Goal: Information Seeking & Learning: Learn about a topic

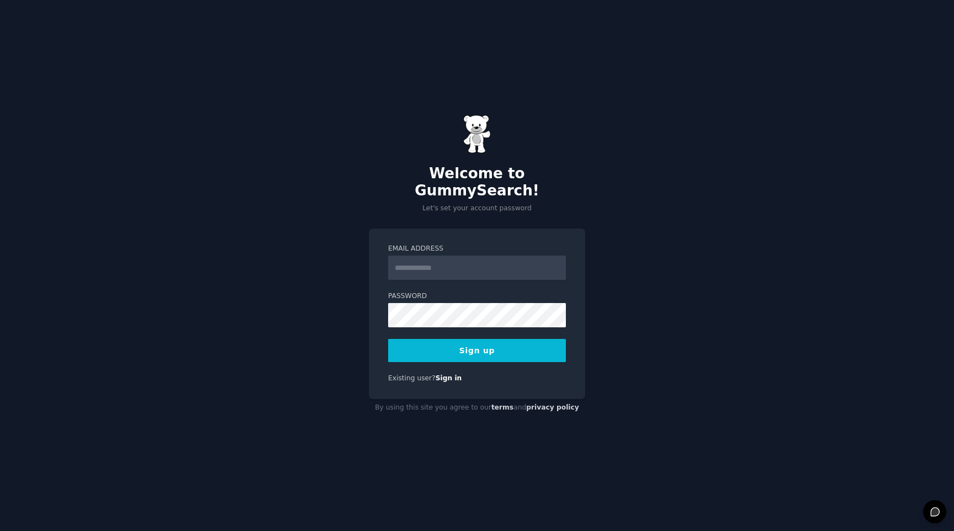
click at [438, 256] on input "Email Address" at bounding box center [477, 268] width 178 height 24
type input "**********"
click at [522, 348] on button "Sign up" at bounding box center [477, 350] width 178 height 23
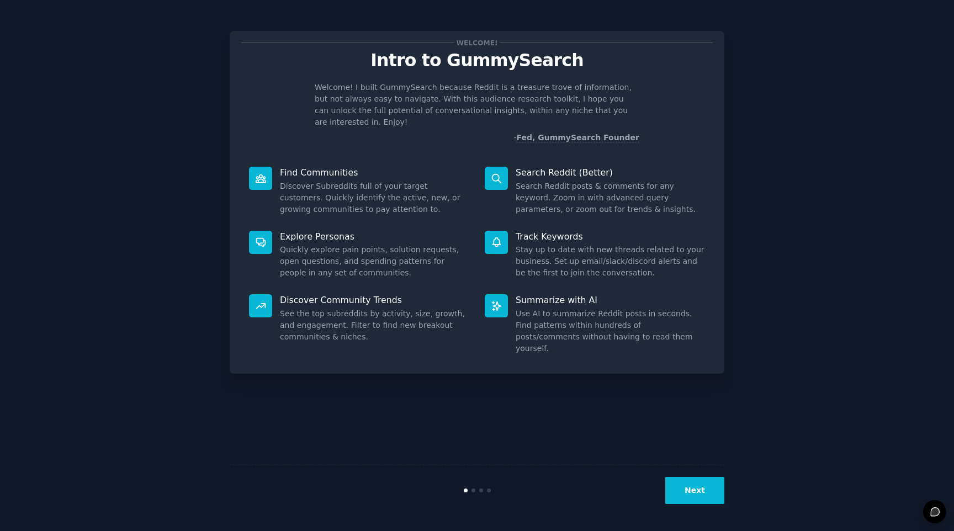
click at [711, 491] on button "Next" at bounding box center [694, 490] width 59 height 27
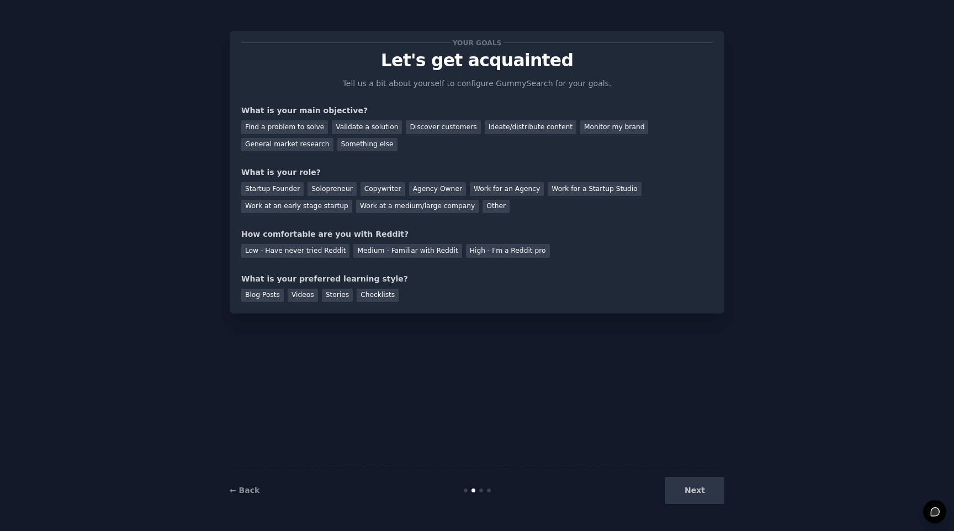
click at [711, 491] on div "Next" at bounding box center [641, 490] width 165 height 27
click at [302, 143] on div "General market research" at bounding box center [287, 145] width 92 height 14
click at [317, 188] on div "Solopreneur" at bounding box center [331, 189] width 49 height 14
click at [364, 256] on div "Medium - Familiar with Reddit" at bounding box center [407, 251] width 108 height 14
click at [262, 293] on div "Blog Posts" at bounding box center [262, 296] width 42 height 14
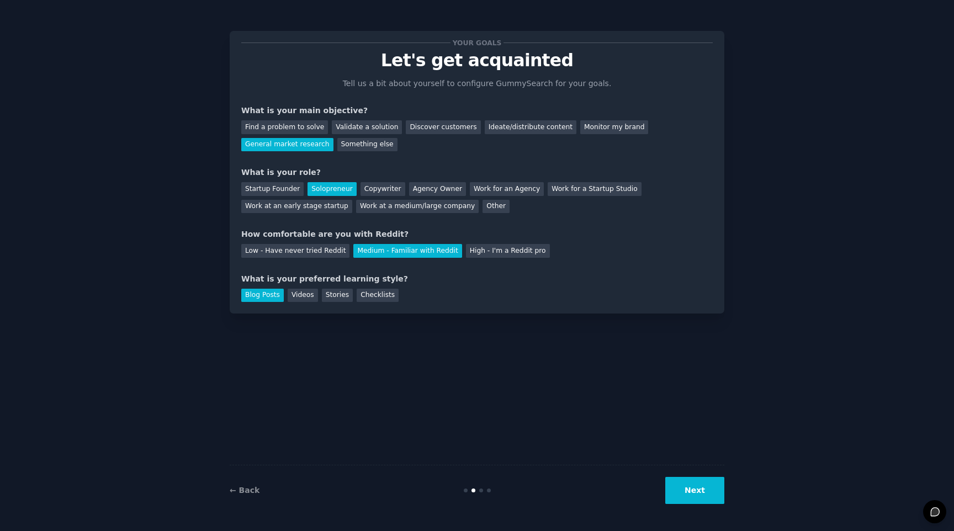
click at [708, 493] on button "Next" at bounding box center [694, 490] width 59 height 27
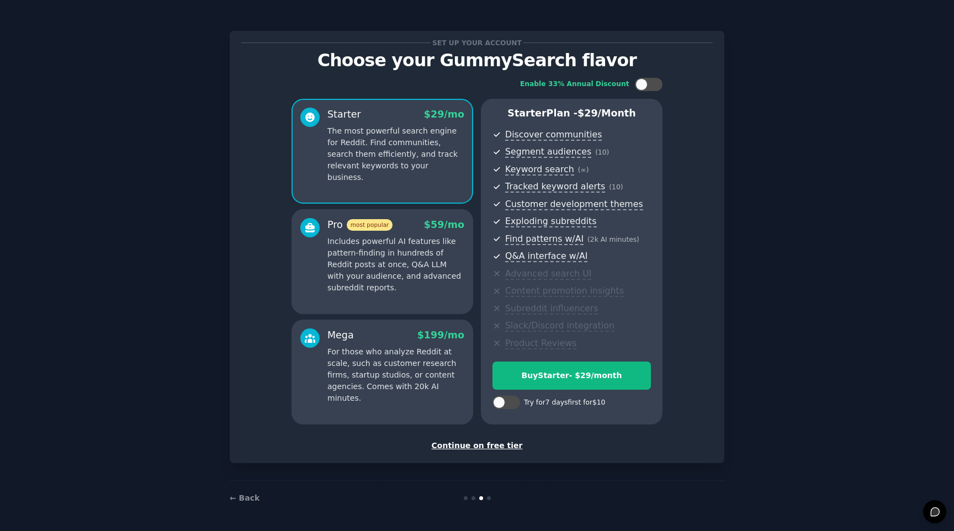
click at [469, 447] on div "Continue on free tier" at bounding box center [476, 446] width 471 height 12
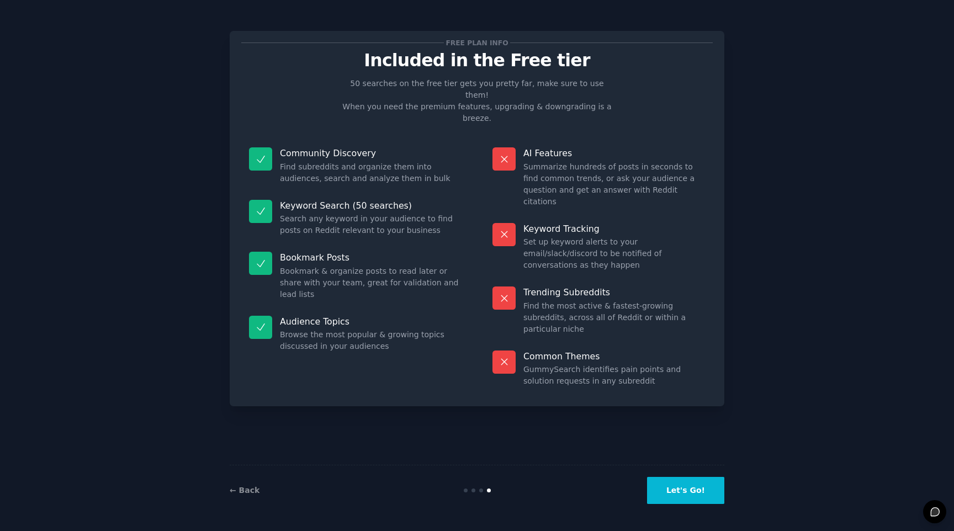
click at [674, 491] on button "Let's Go!" at bounding box center [685, 490] width 77 height 27
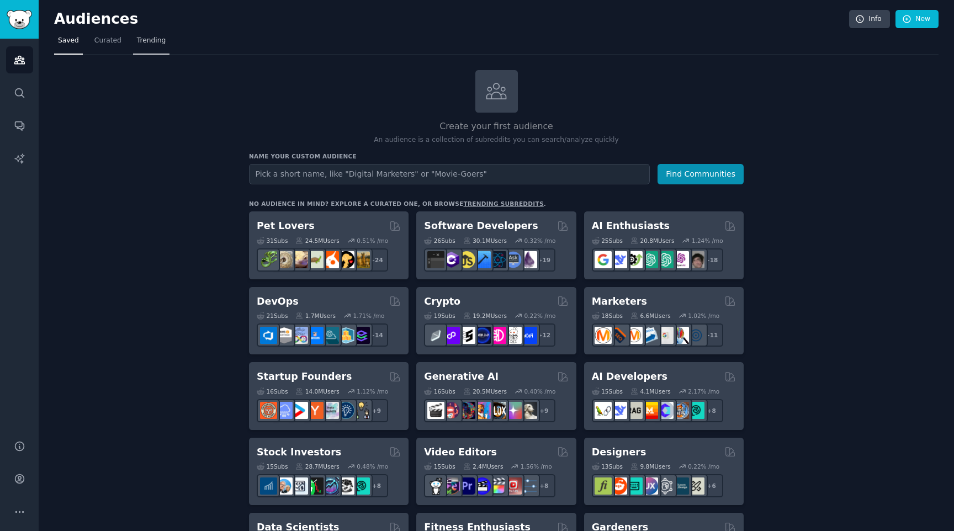
click at [145, 39] on span "Trending" at bounding box center [151, 41] width 29 height 10
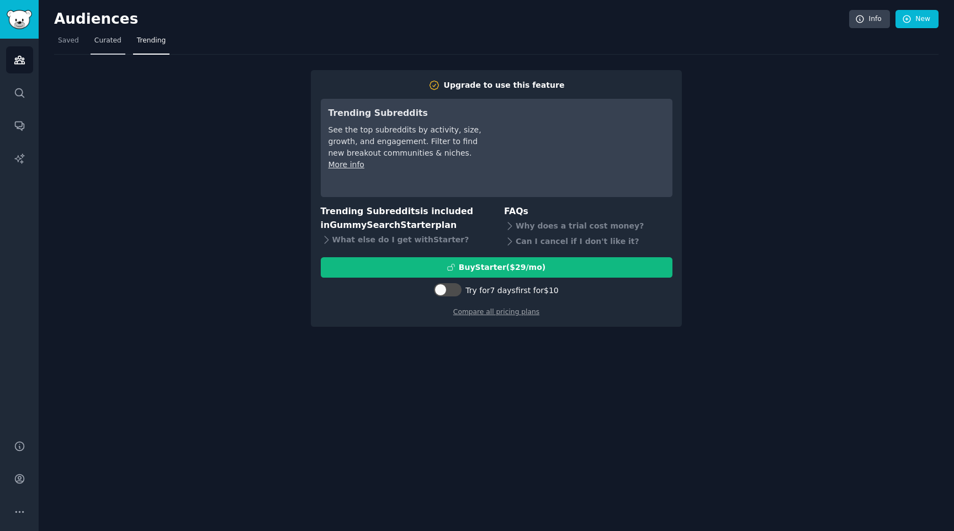
click at [115, 42] on span "Curated" at bounding box center [107, 41] width 27 height 10
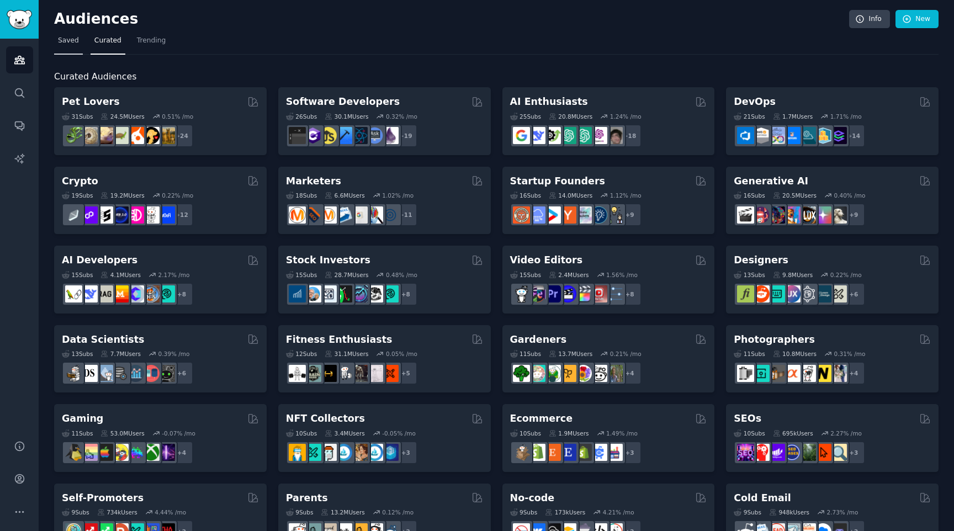
click at [71, 47] on link "Saved" at bounding box center [68, 43] width 29 height 23
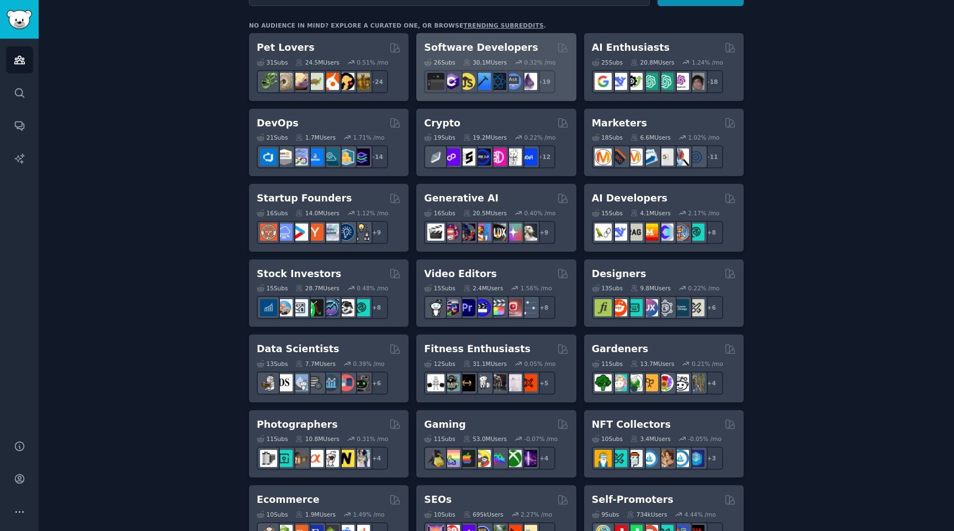
scroll to position [160, 0]
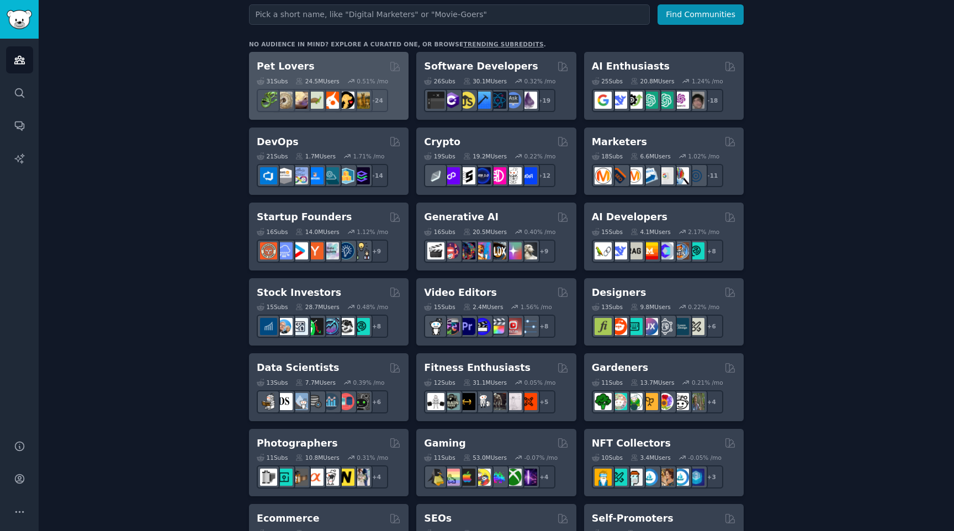
click at [337, 63] on div "Pet Lovers" at bounding box center [329, 67] width 144 height 14
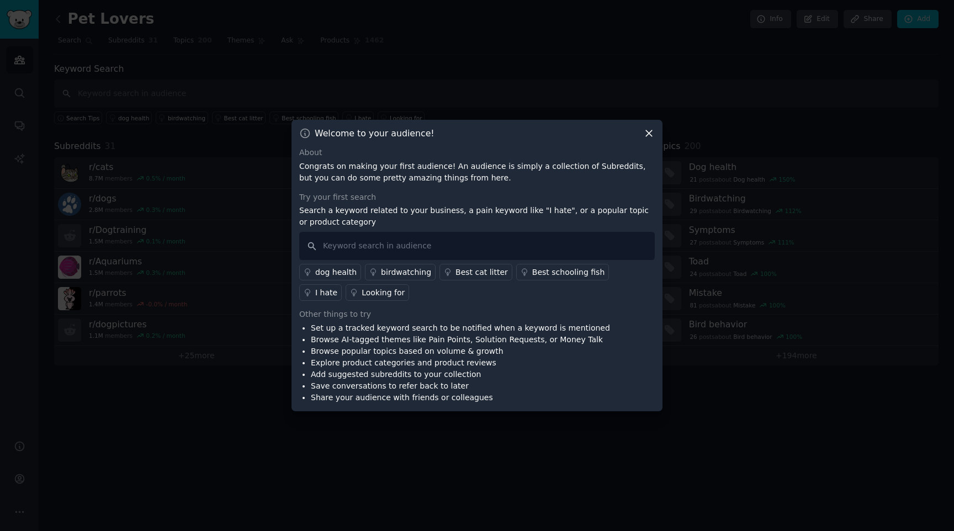
click at [651, 134] on icon at bounding box center [649, 133] width 12 height 12
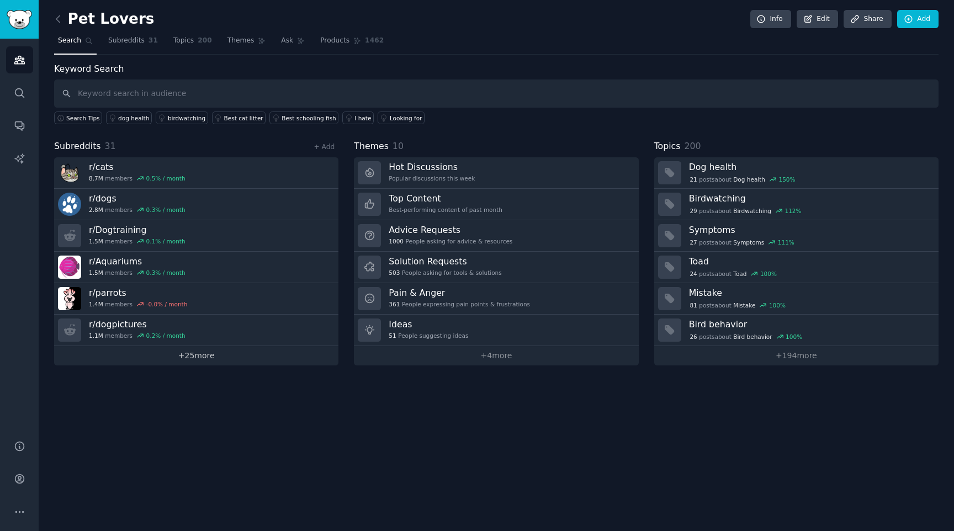
click at [200, 356] on link "+ 25 more" at bounding box center [196, 355] width 284 height 19
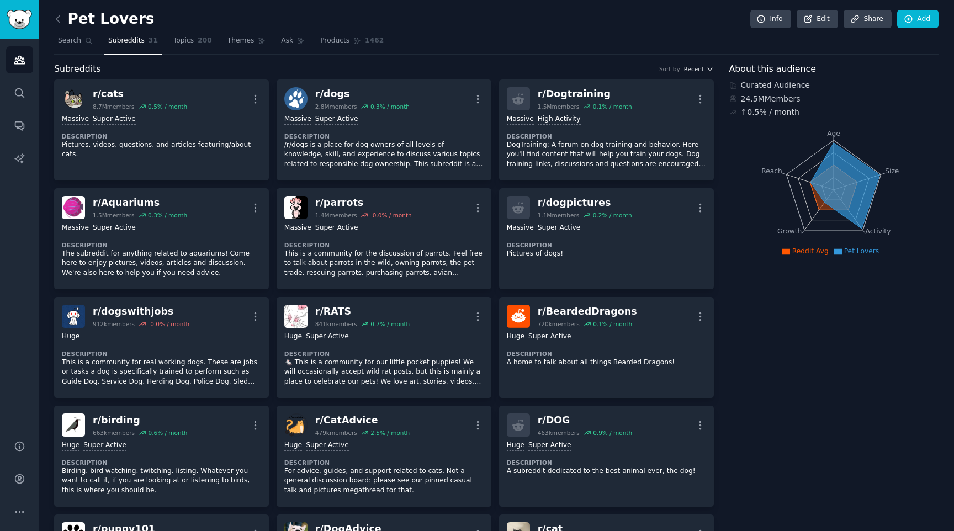
click at [693, 71] on span "Recent" at bounding box center [694, 69] width 20 height 8
click at [698, 71] on span "Recent" at bounding box center [694, 69] width 20 height 8
click at [671, 102] on div "Largest" at bounding box center [658, 109] width 103 height 19
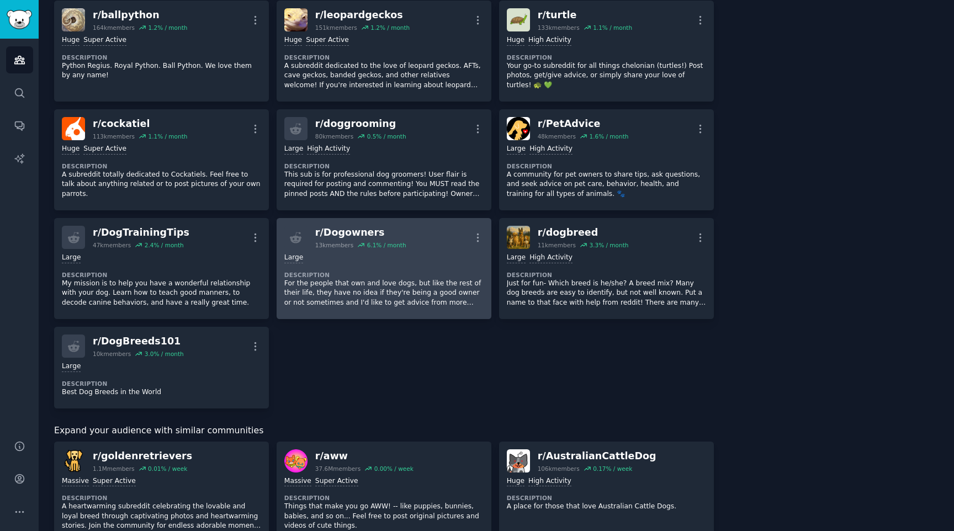
scroll to position [834, 0]
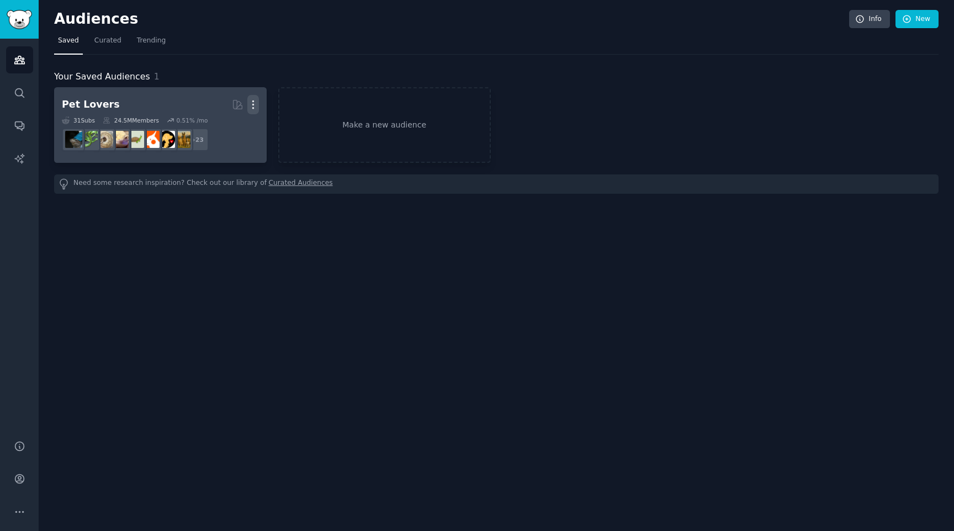
click at [254, 102] on icon "button" at bounding box center [253, 105] width 12 height 12
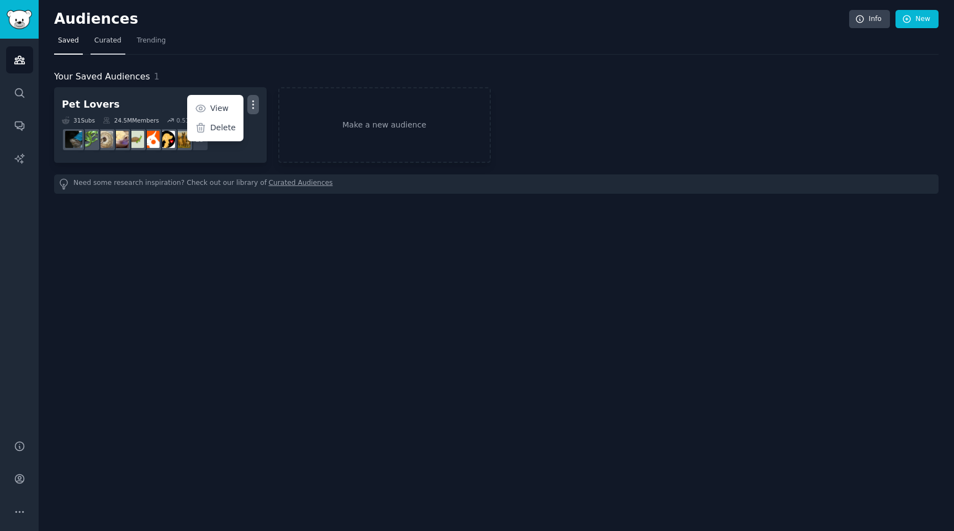
click at [109, 45] on span "Curated" at bounding box center [107, 41] width 27 height 10
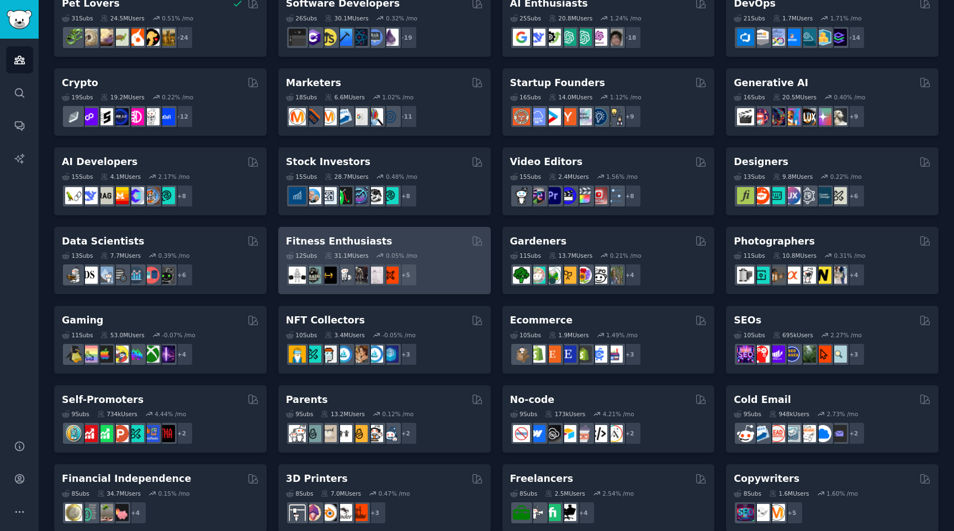
scroll to position [99, 0]
click at [430, 227] on div "Fitness Enthusiasts 12 Sub s 31.1M Users 0.05 % /mo + 5" at bounding box center [384, 260] width 212 height 68
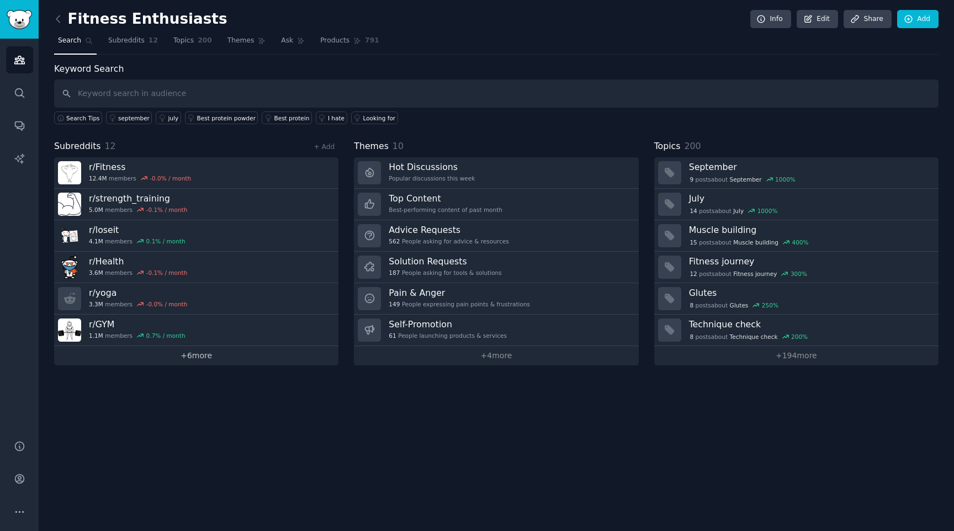
click at [271, 358] on link "+ 6 more" at bounding box center [196, 355] width 284 height 19
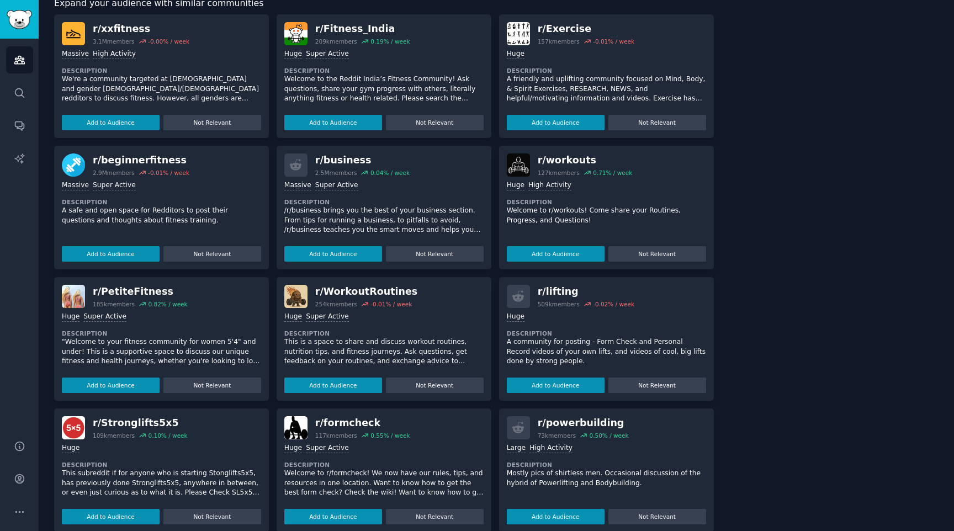
scroll to position [541, 0]
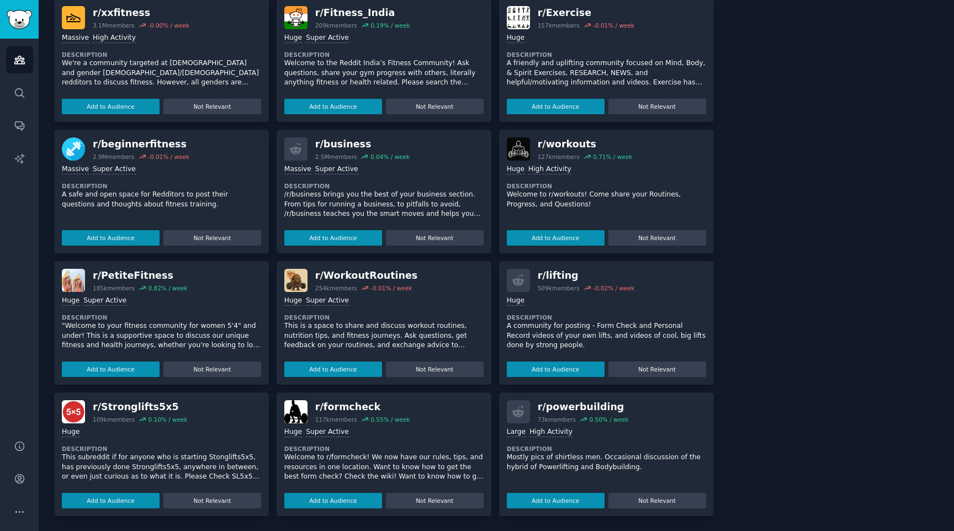
click at [559, 406] on div "r/ powerbuilding" at bounding box center [583, 407] width 91 height 14
click at [559, 403] on div "r/ powerbuilding" at bounding box center [583, 407] width 91 height 14
copy div "powerbuilding"
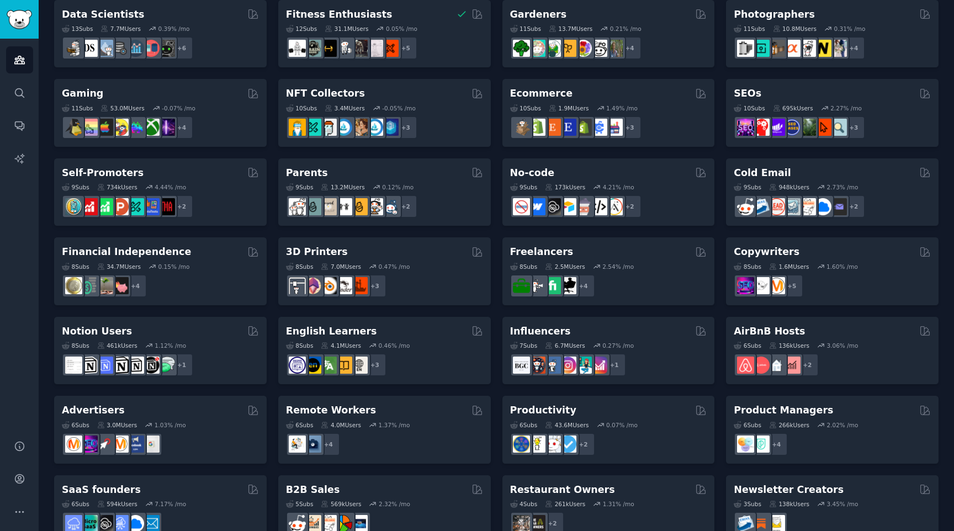
scroll to position [352, 0]
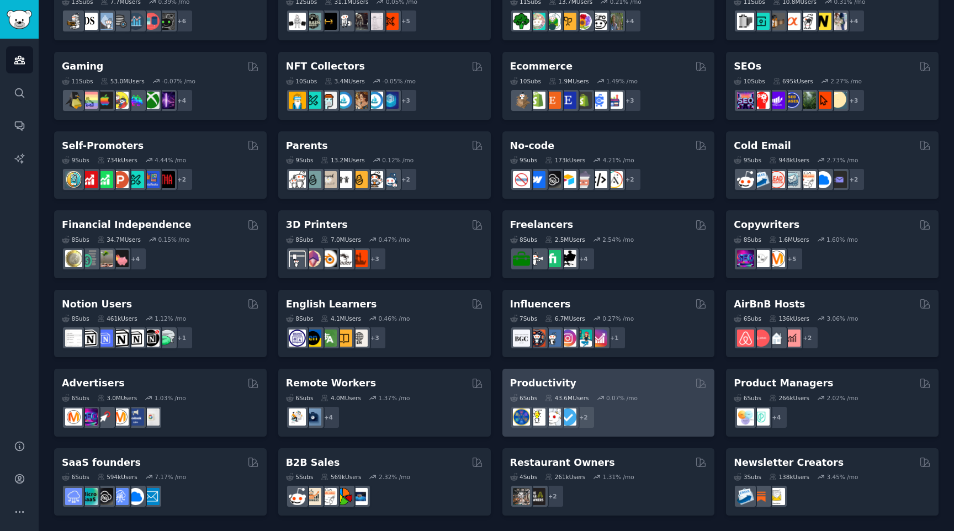
click at [668, 380] on div "Productivity" at bounding box center [608, 383] width 197 height 14
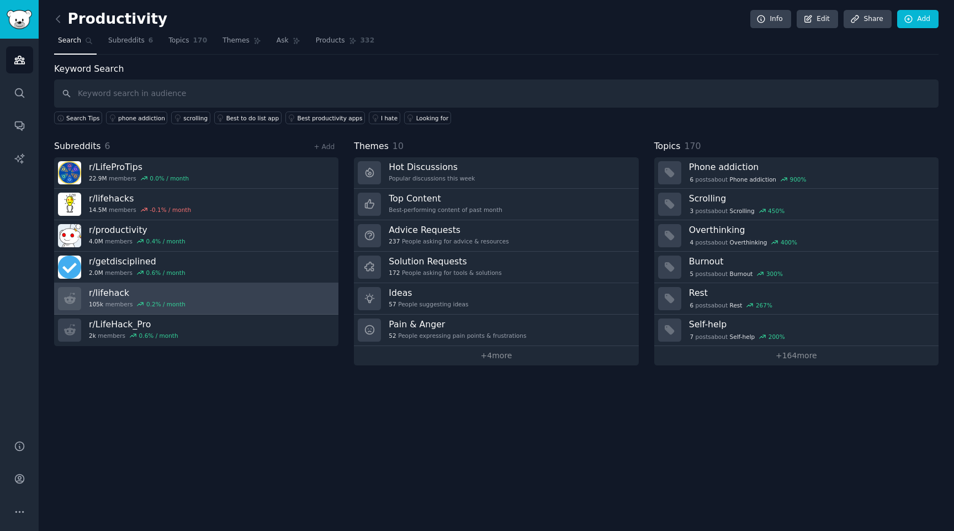
click at [224, 310] on link "r/ lifehack 105k members 0.2 % / month" at bounding box center [196, 298] width 284 height 31
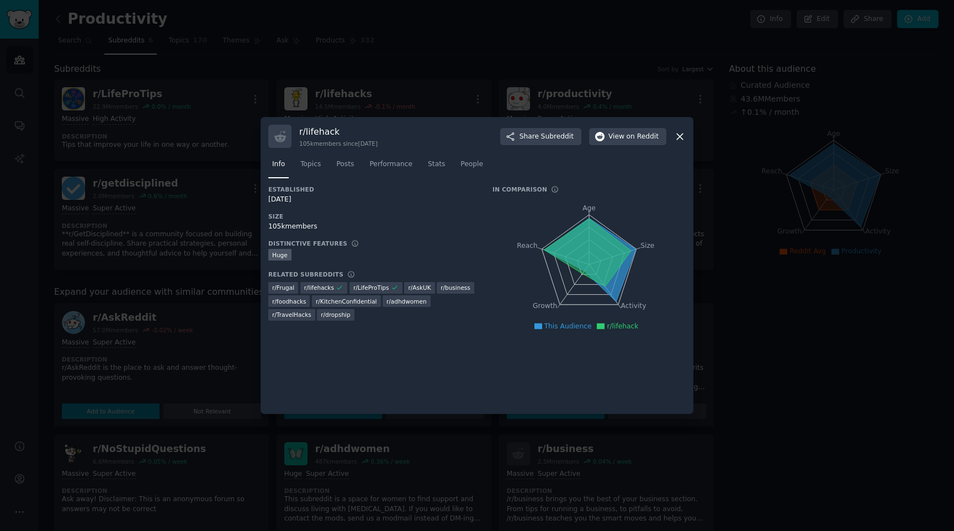
click at [678, 134] on icon at bounding box center [680, 137] width 12 height 12
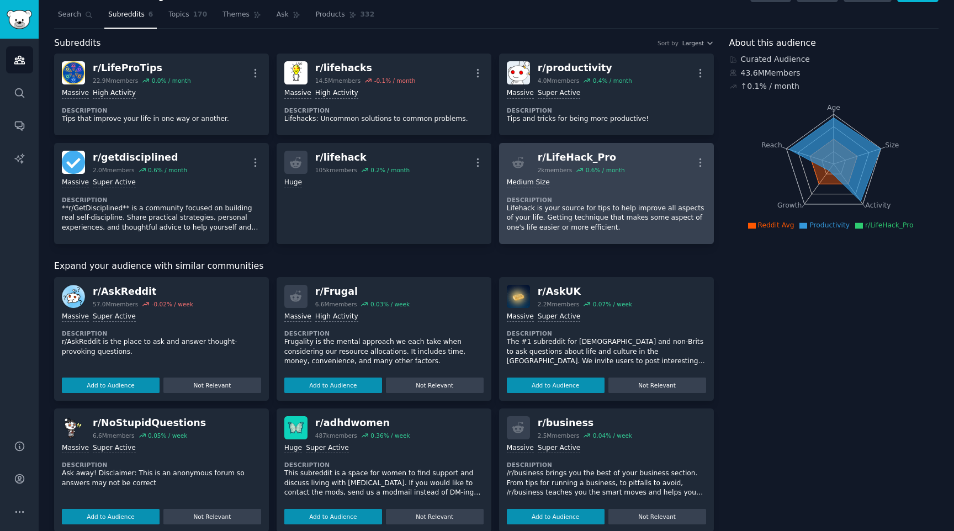
scroll to position [13, 0]
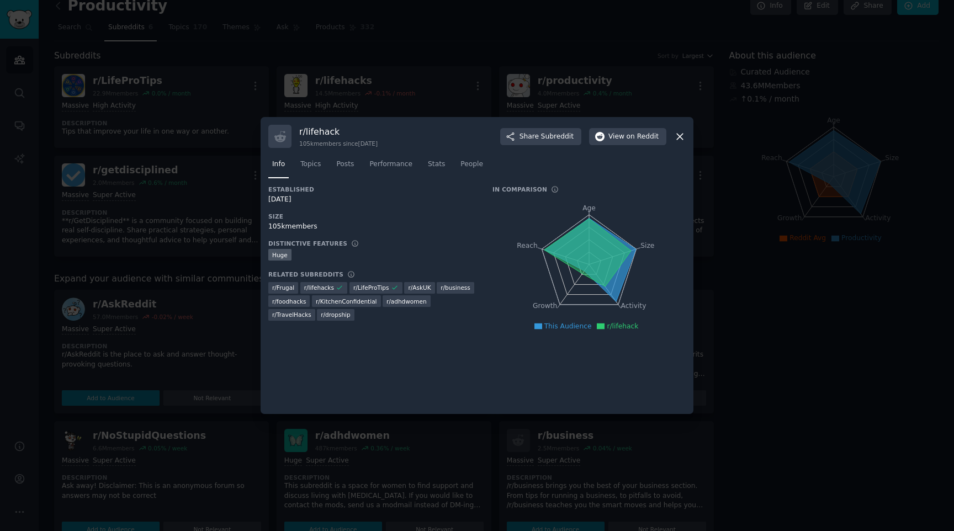
click at [681, 134] on icon at bounding box center [680, 137] width 6 height 6
